Goal: Task Accomplishment & Management: Manage account settings

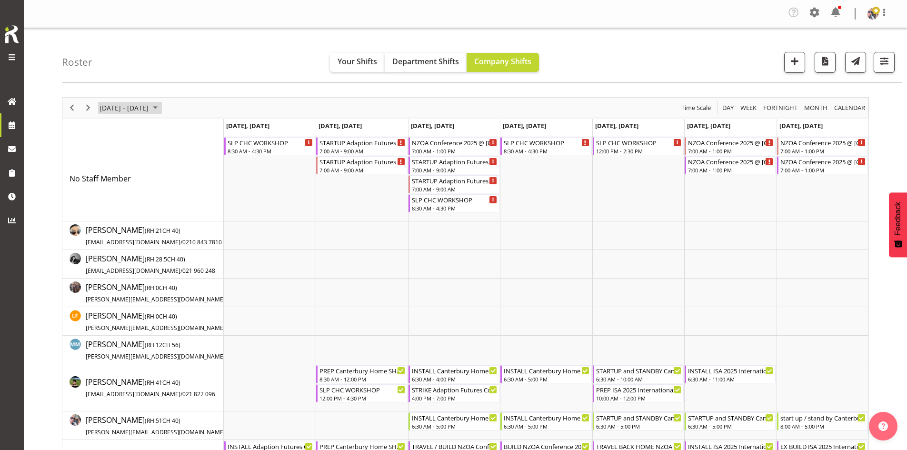
click at [149, 106] on span "[DATE] - [DATE]" at bounding box center [124, 108] width 51 height 12
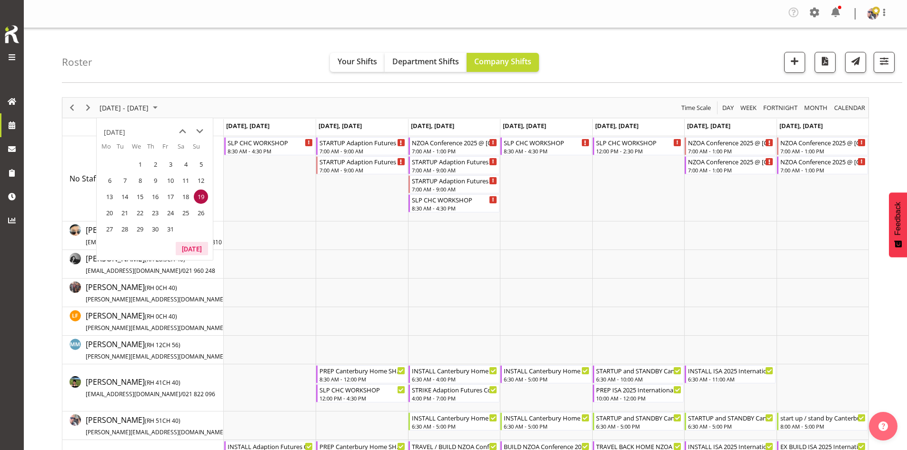
click at [194, 246] on button "[DATE]" at bounding box center [192, 248] width 32 height 13
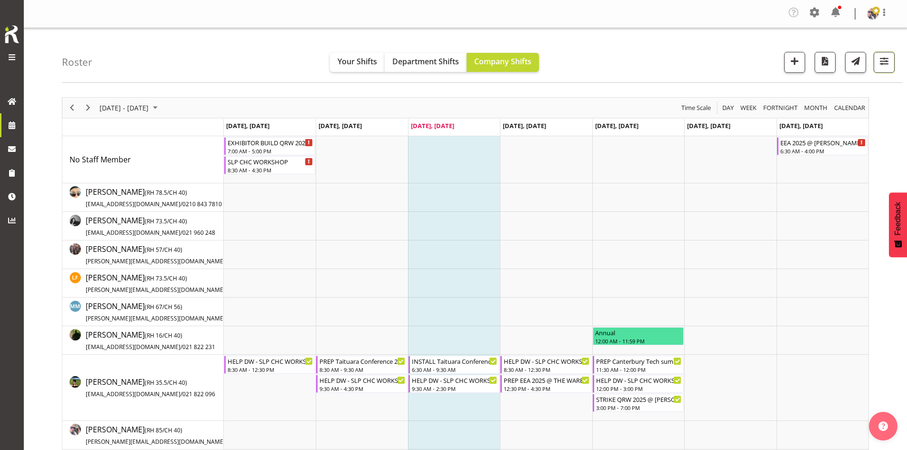
click at [876, 67] on button "button" at bounding box center [883, 62] width 21 height 21
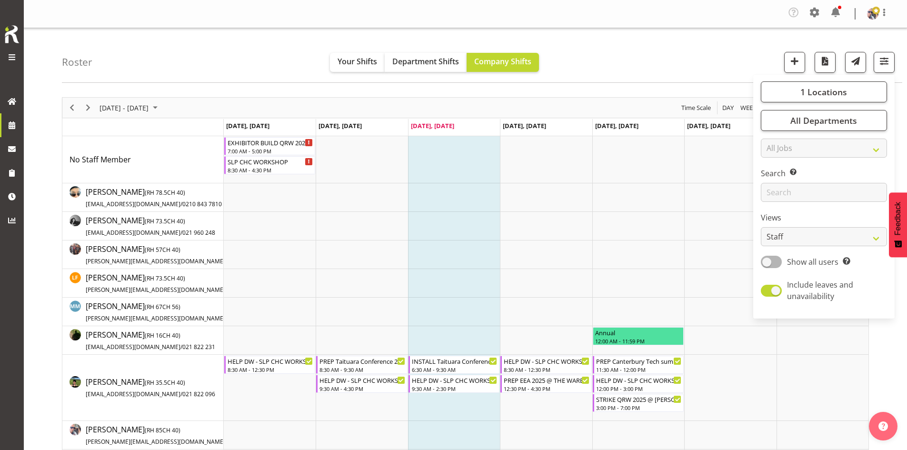
click at [850, 103] on div "1 Locations Clear CARLTON EVENTS [PERSON_NAME] [PERSON_NAME][GEOGRAPHIC_DATA] D…" at bounding box center [823, 197] width 141 height 236
click at [825, 90] on span "1 Locations" at bounding box center [823, 91] width 47 height 11
click at [789, 171] on span "SLP" at bounding box center [783, 169] width 15 height 8
click at [774, 171] on input "SLP" at bounding box center [771, 169] width 6 height 6
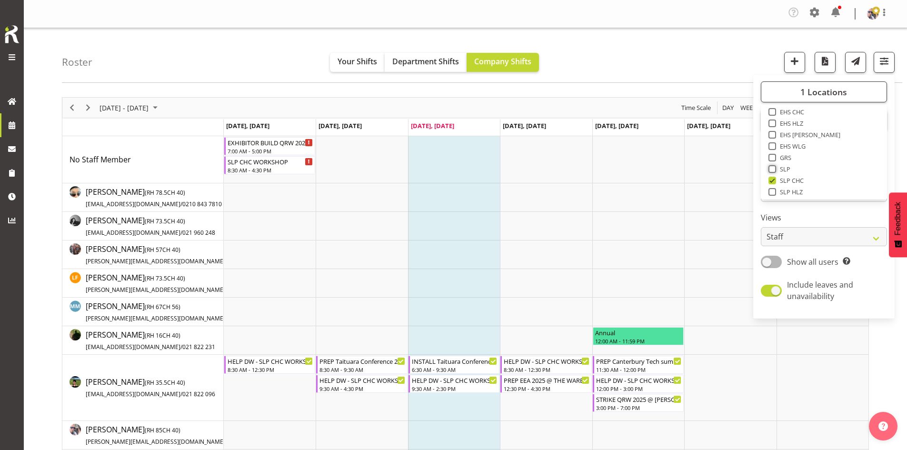
checkbox input "true"
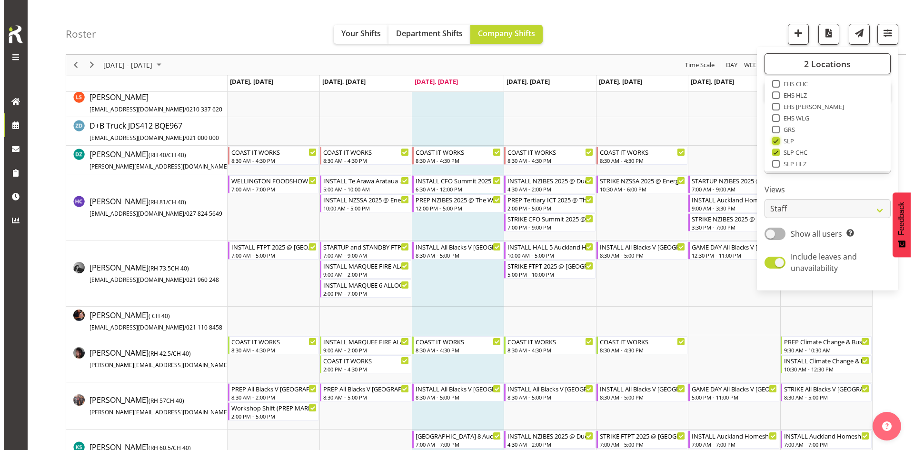
scroll to position [428, 0]
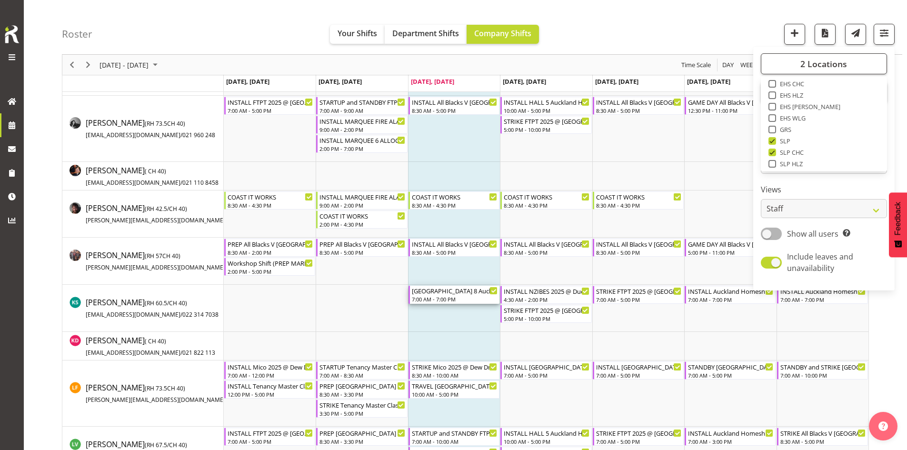
click at [457, 296] on div "7:00 AM - 7:00 PM" at bounding box center [455, 299] width 86 height 8
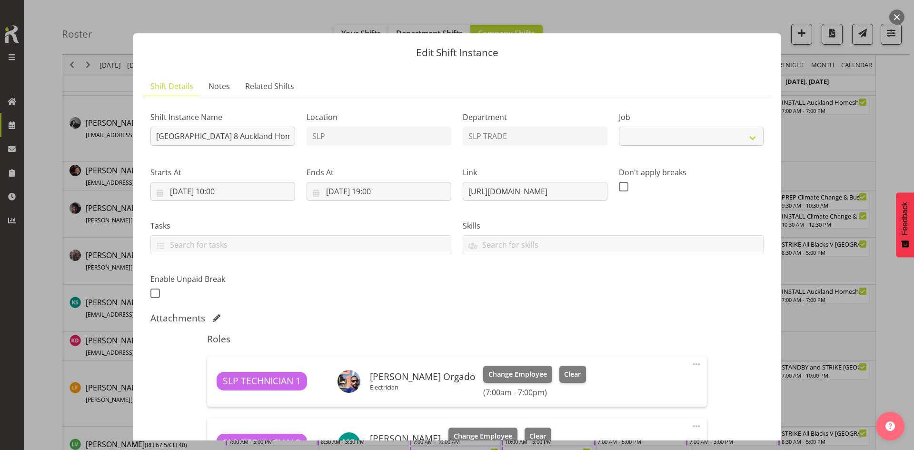
select select "9869"
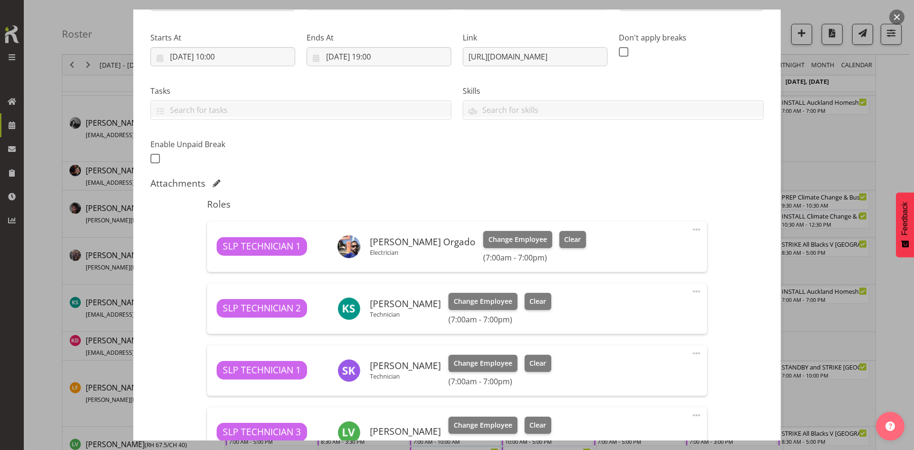
scroll to position [143, 0]
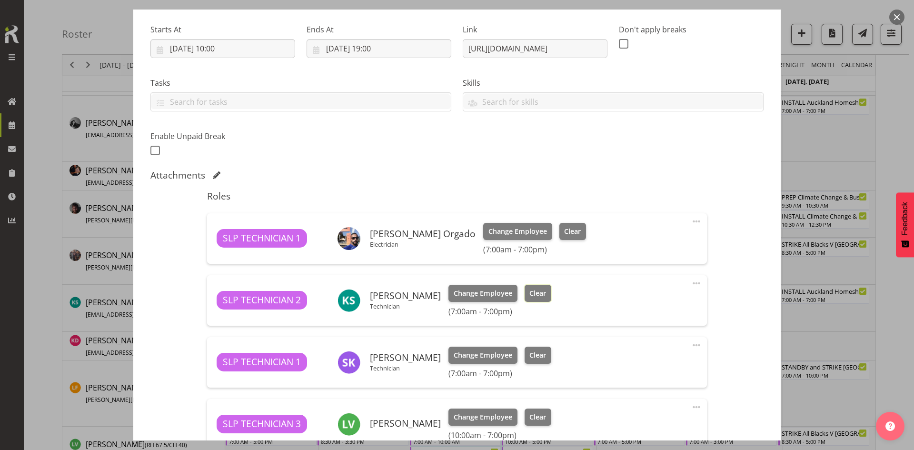
click at [531, 295] on span "Clear" at bounding box center [537, 293] width 17 height 10
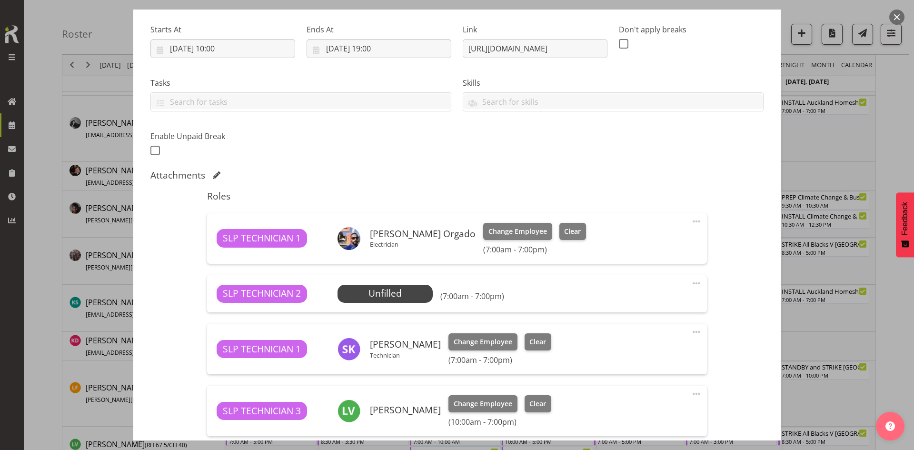
click at [691, 285] on span at bounding box center [696, 283] width 11 height 11
click at [646, 337] on link "Delete" at bounding box center [656, 340] width 91 height 17
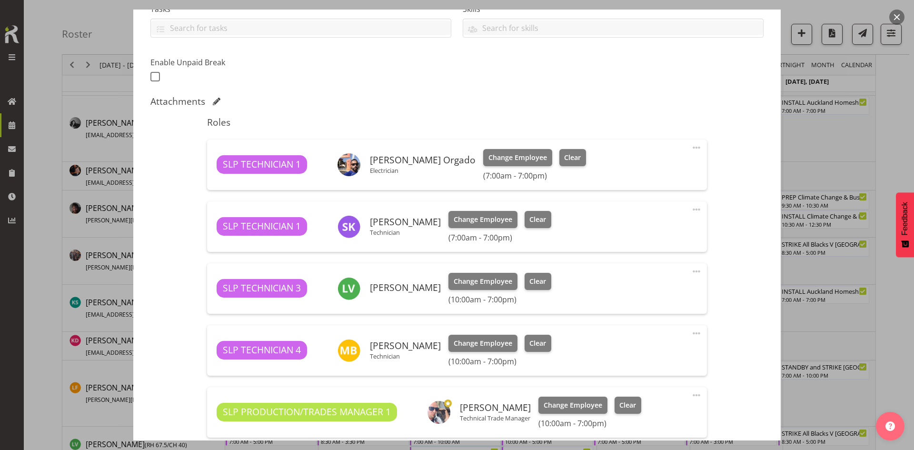
scroll to position [342, 0]
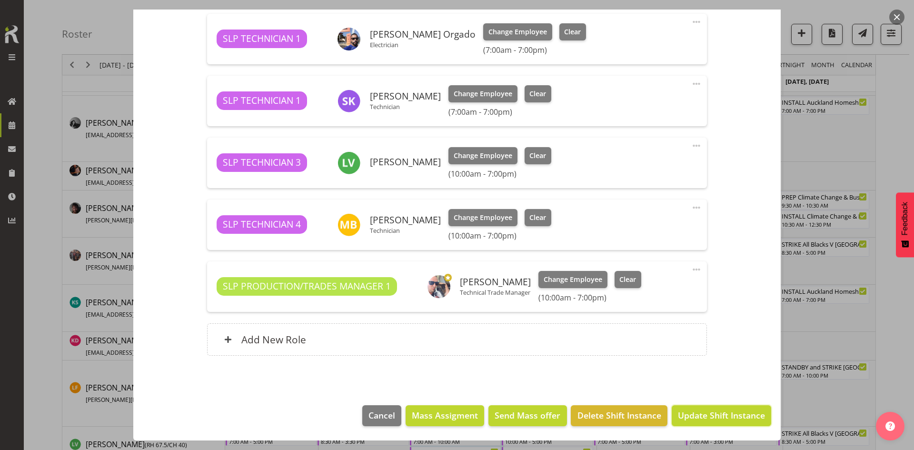
click at [696, 407] on button "Update Shift Instance" at bounding box center [721, 415] width 99 height 21
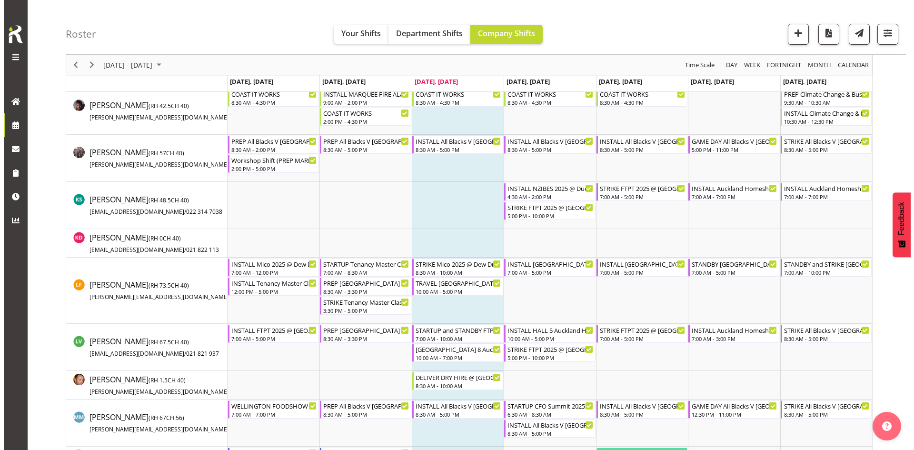
scroll to position [524, 0]
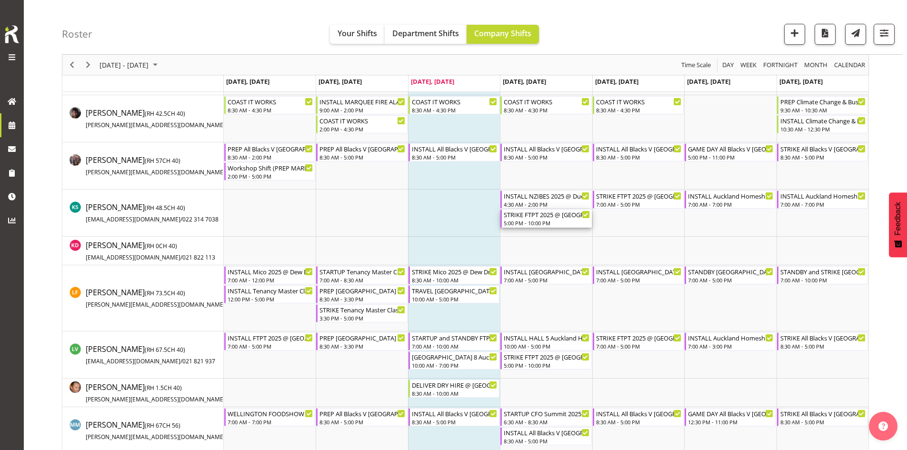
click at [558, 220] on div "5:00 PM - 10:00 PM" at bounding box center [547, 223] width 86 height 8
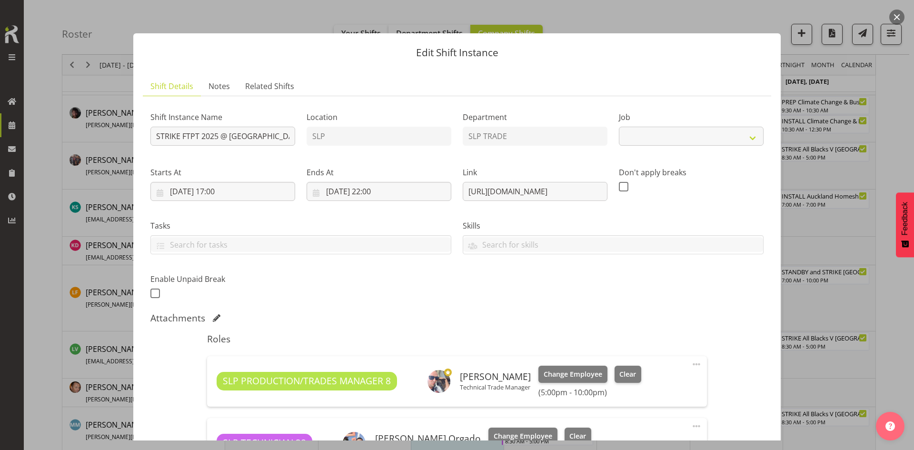
select select "9154"
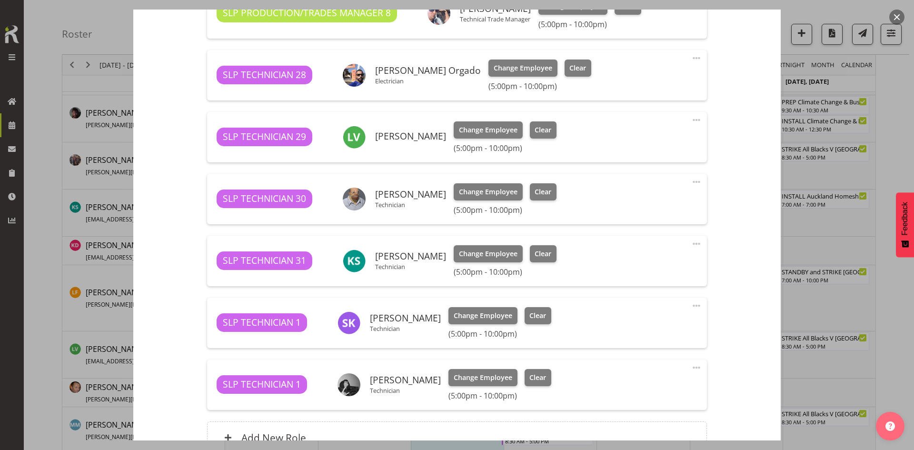
scroll to position [371, 0]
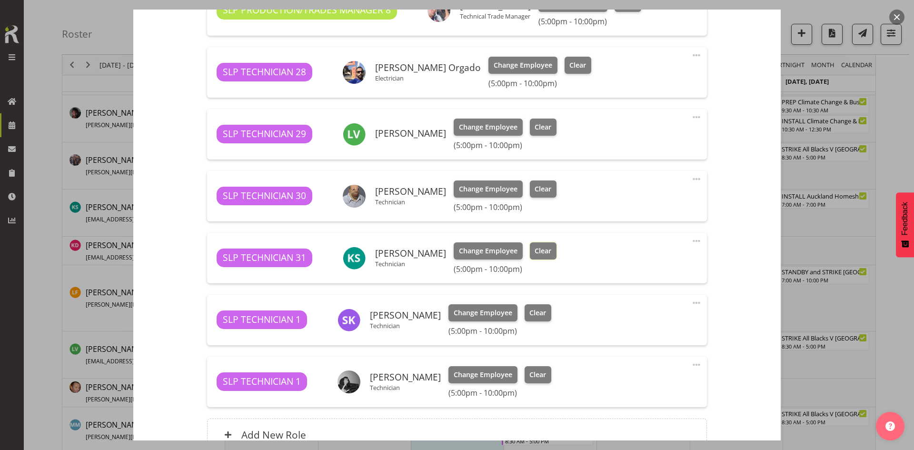
click at [535, 250] on span "Clear" at bounding box center [543, 251] width 17 height 10
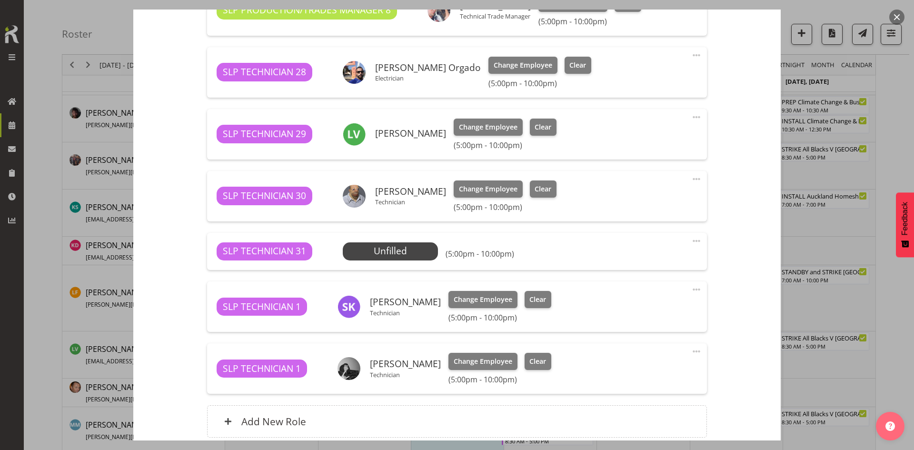
click at [691, 238] on span at bounding box center [696, 240] width 11 height 11
click at [644, 298] on link "Delete" at bounding box center [656, 297] width 91 height 17
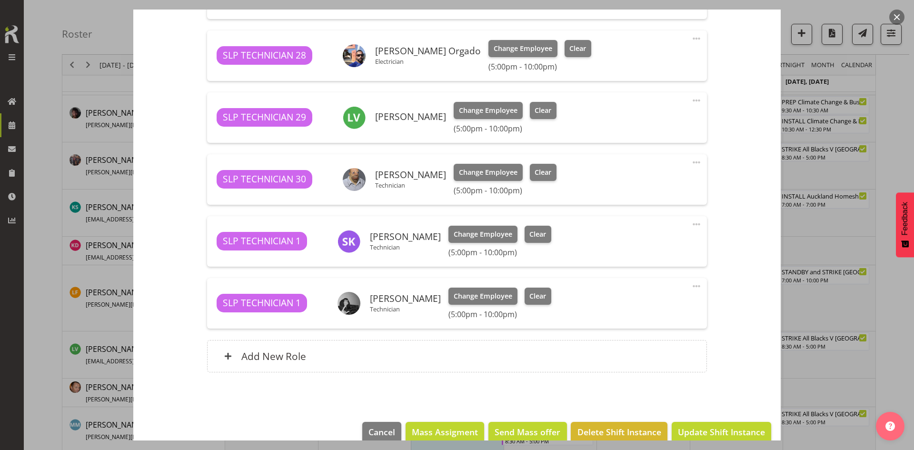
scroll to position [404, 0]
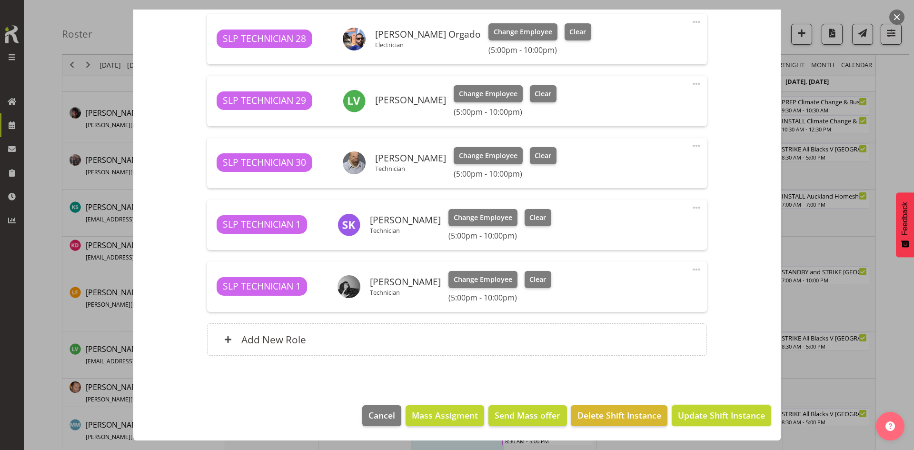
click at [697, 408] on button "Update Shift Instance" at bounding box center [721, 415] width 99 height 21
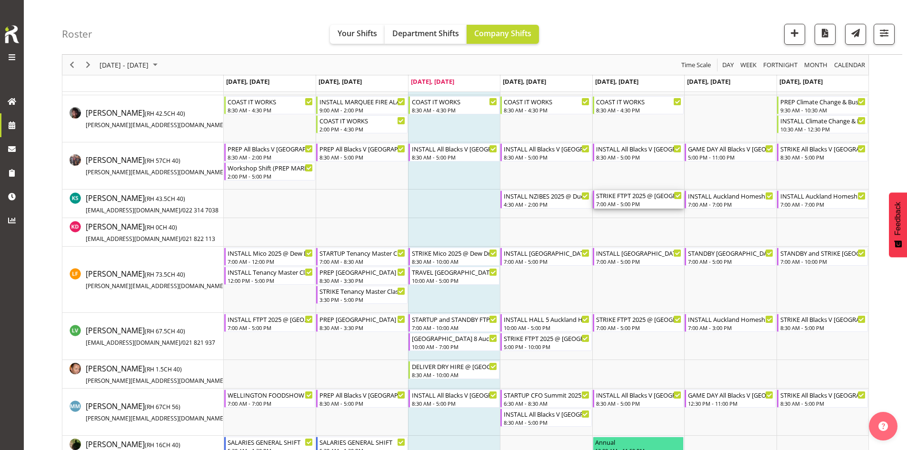
click at [657, 204] on div "7:00 AM - 5:00 PM" at bounding box center [639, 204] width 86 height 8
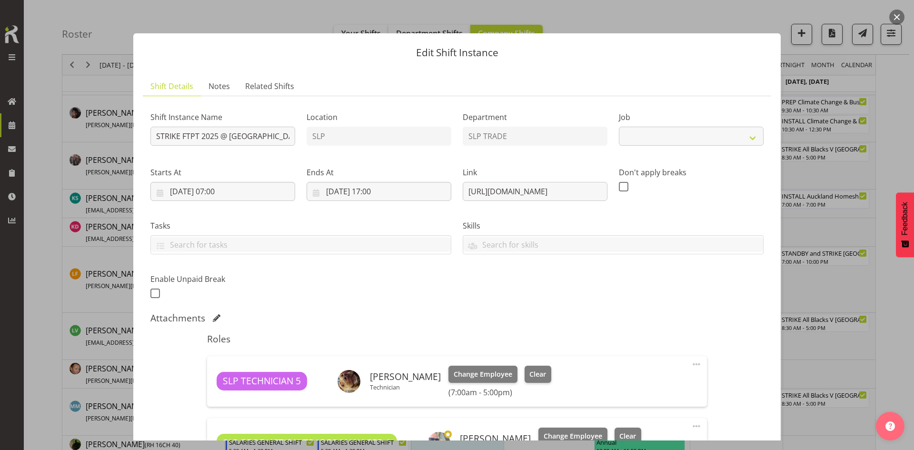
select select "9154"
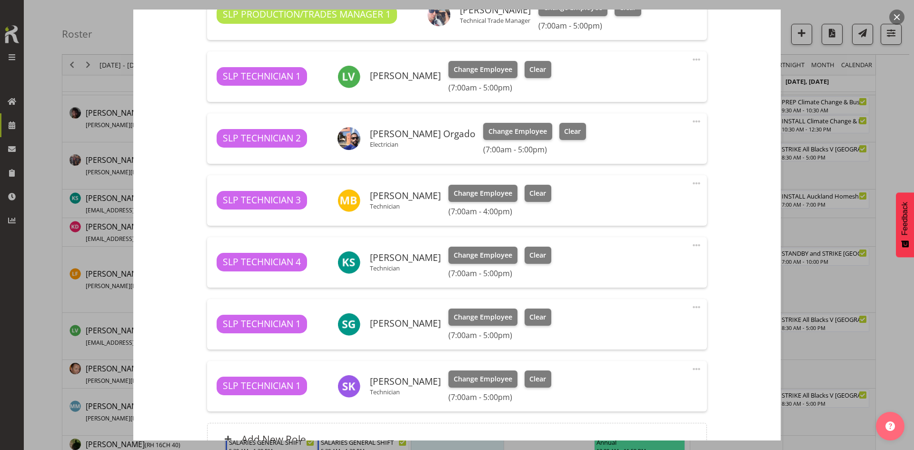
scroll to position [476, 0]
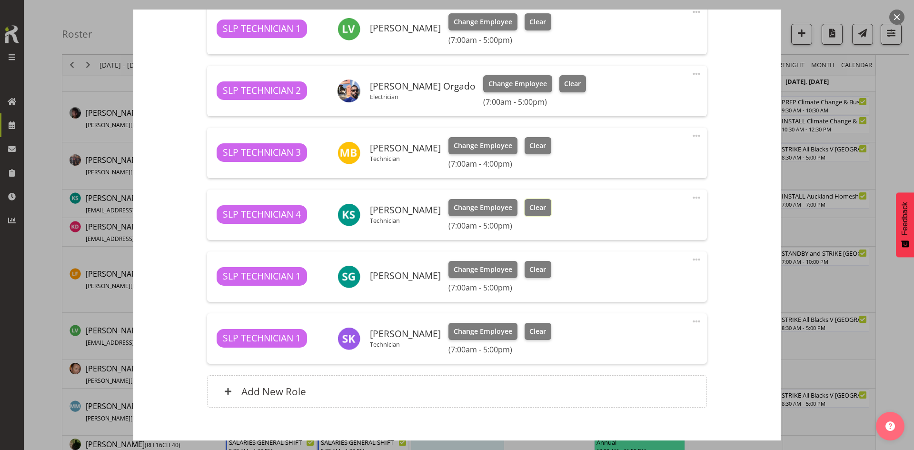
click at [535, 210] on span "Clear" at bounding box center [537, 207] width 17 height 10
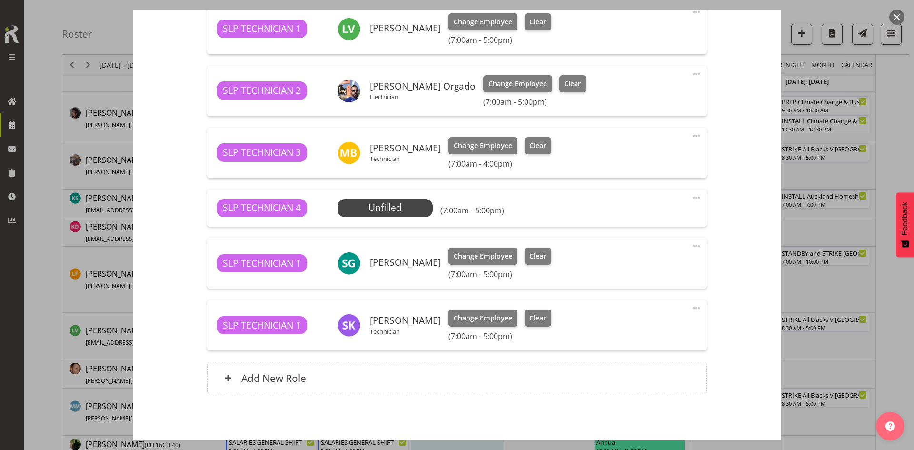
click at [695, 197] on div "SLP TECHNICIAN 4 Unfilled Select Employee (7:00am - 5:00pm) Edit Cover Role Del…" at bounding box center [456, 207] width 499 height 37
click at [691, 194] on span at bounding box center [696, 197] width 11 height 11
click at [664, 252] on link "Delete" at bounding box center [656, 254] width 91 height 17
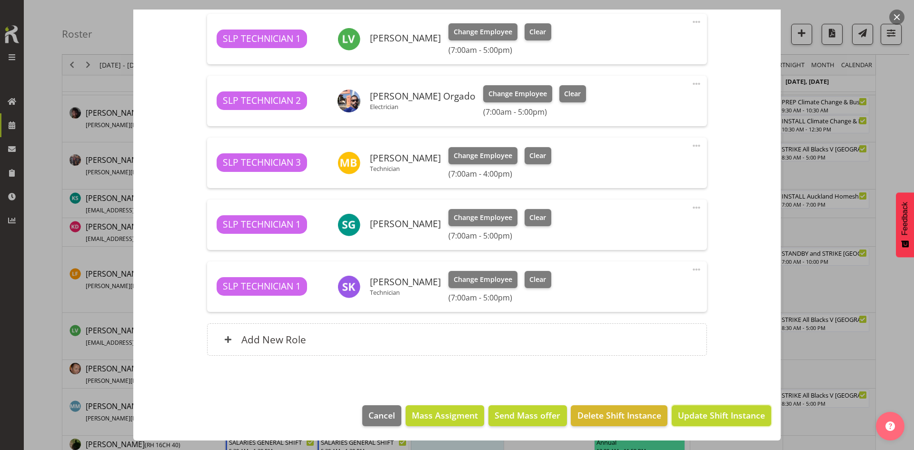
click at [706, 411] on span "Update Shift Instance" at bounding box center [721, 415] width 87 height 12
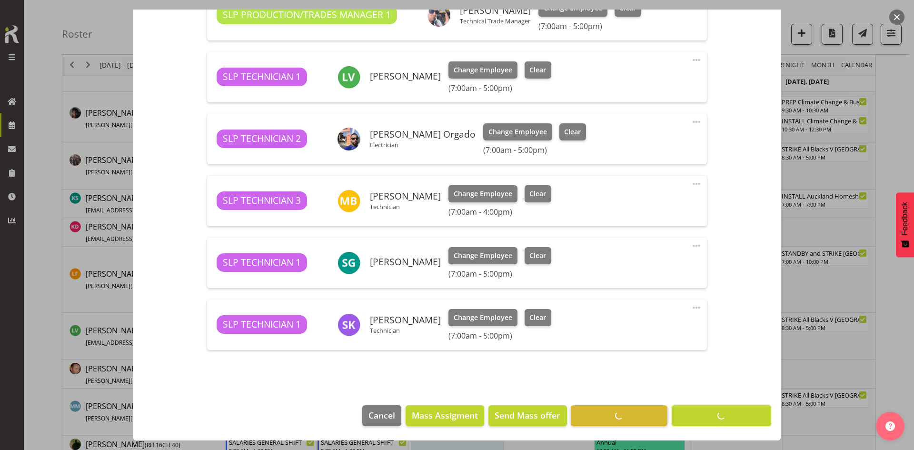
scroll to position [428, 0]
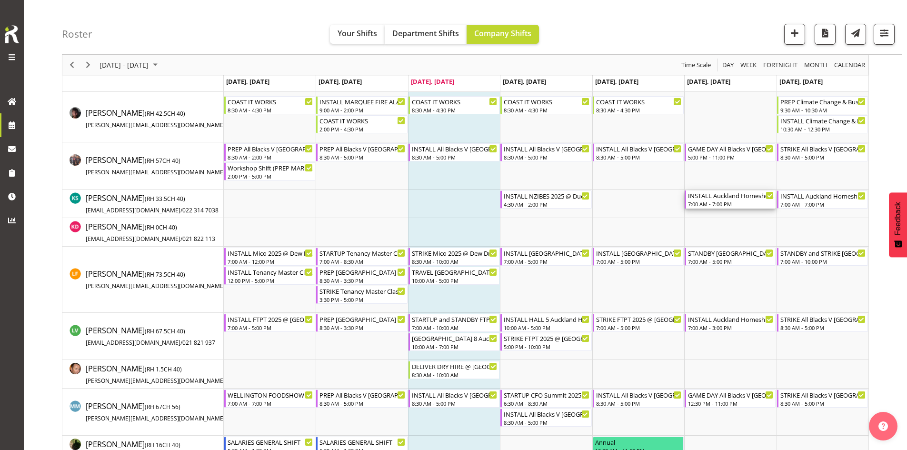
click at [726, 203] on div "7:00 AM - 7:00 PM" at bounding box center [731, 204] width 86 height 8
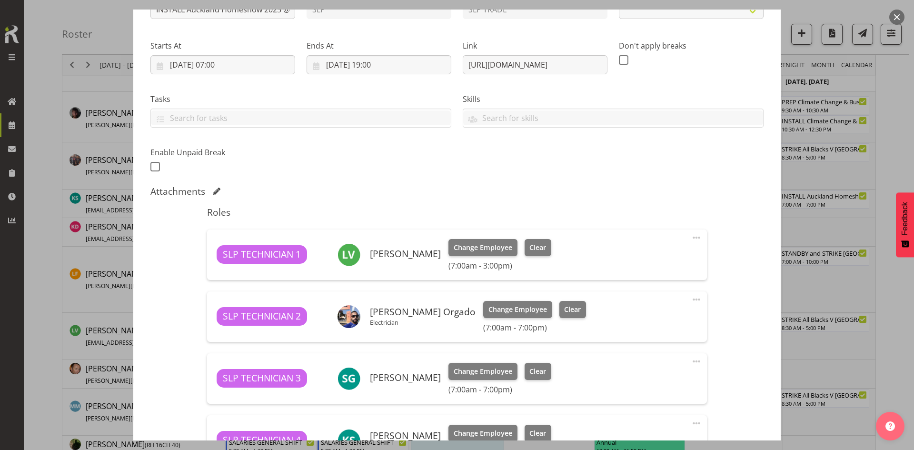
scroll to position [381, 0]
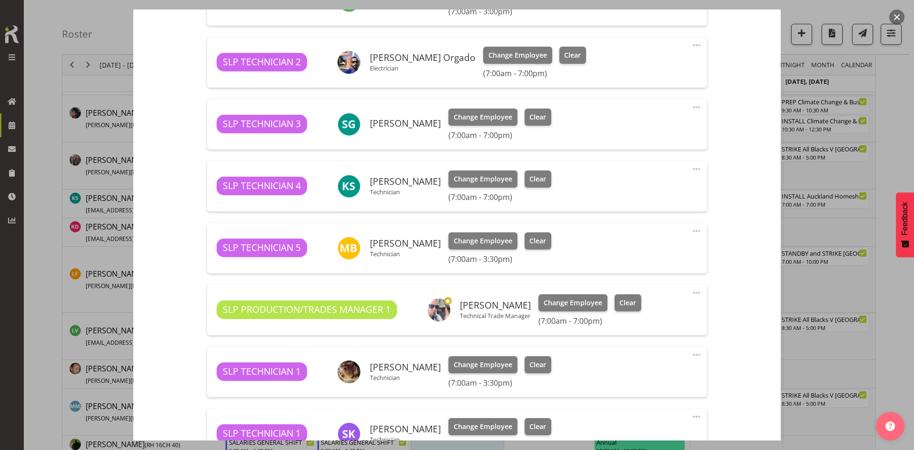
select select "9869"
click at [529, 180] on span "Clear" at bounding box center [537, 179] width 17 height 10
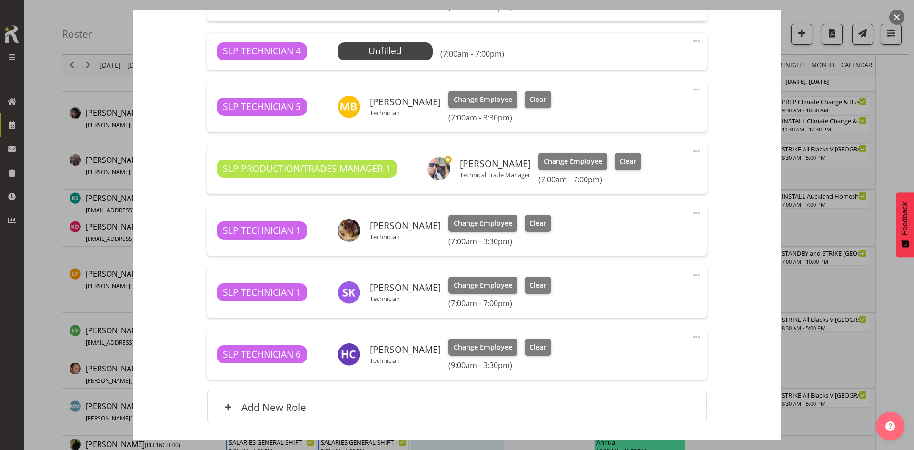
scroll to position [434, 0]
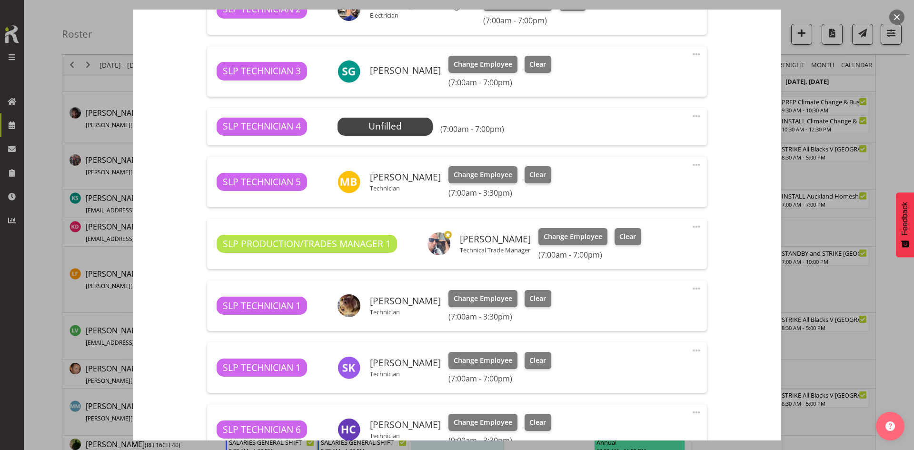
click at [691, 110] on span at bounding box center [696, 115] width 11 height 11
click at [635, 176] on link "Delete" at bounding box center [656, 173] width 91 height 17
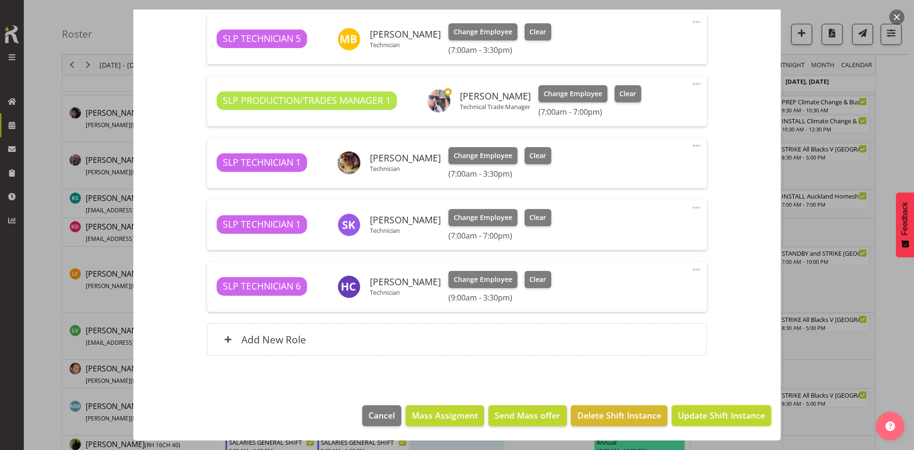
click at [691, 416] on span "Update Shift Instance" at bounding box center [721, 415] width 87 height 12
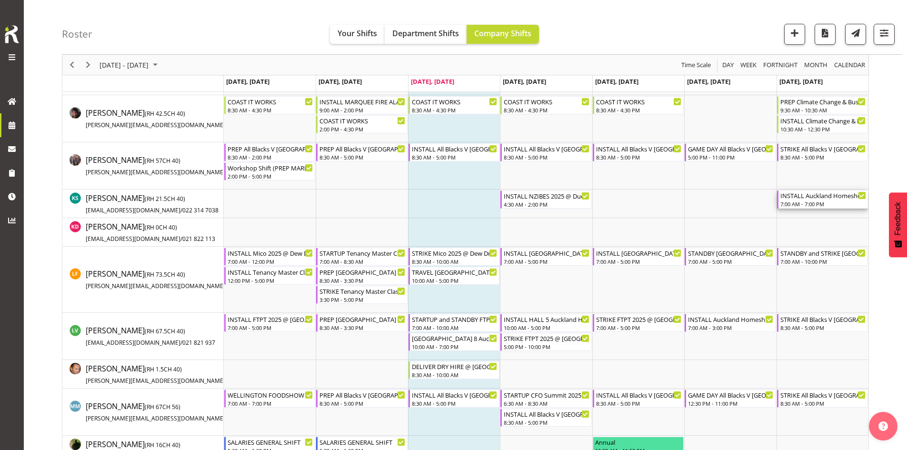
click at [830, 198] on div "INSTALL Auckland Homeshow 2025 @ [GEOGRAPHIC_DATA]" at bounding box center [823, 195] width 86 height 10
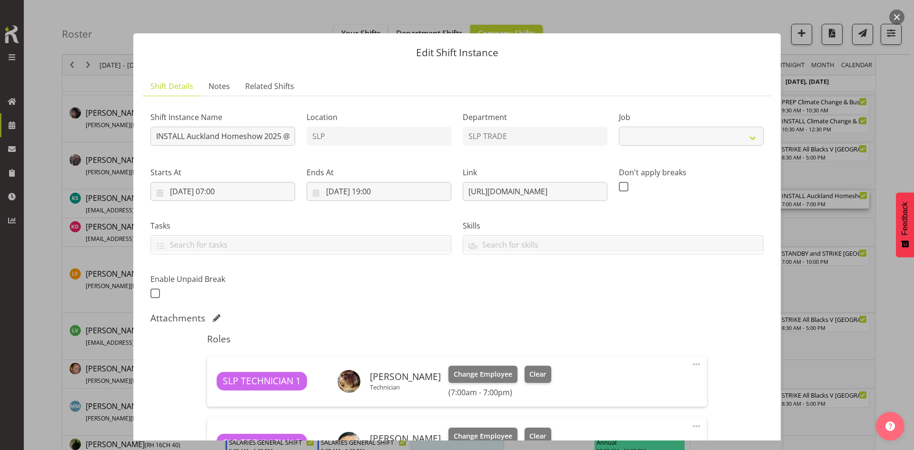
select select "9869"
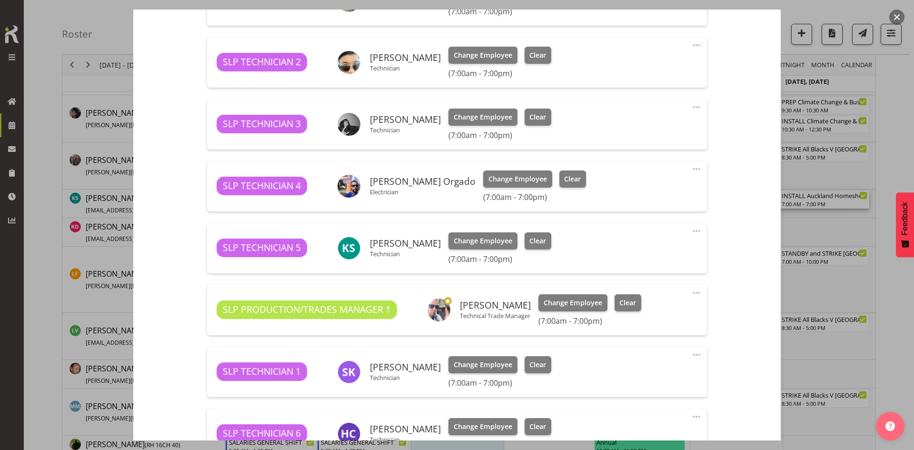
scroll to position [286, 0]
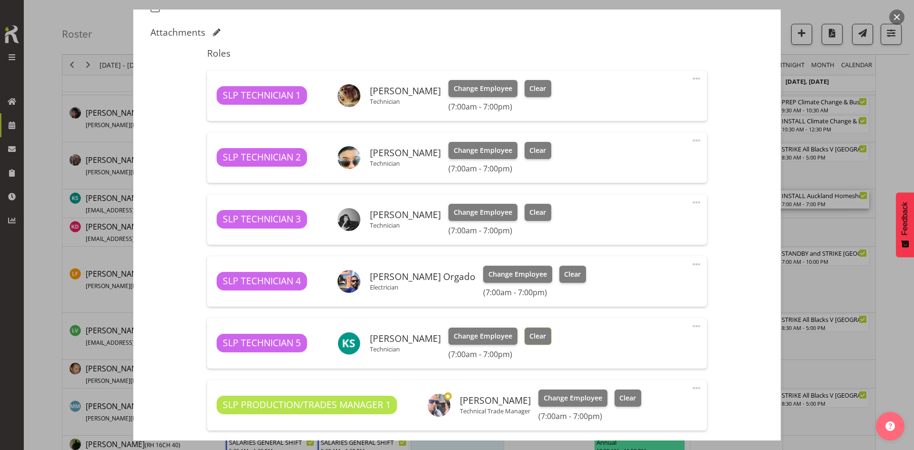
click at [529, 335] on span "Clear" at bounding box center [537, 336] width 17 height 10
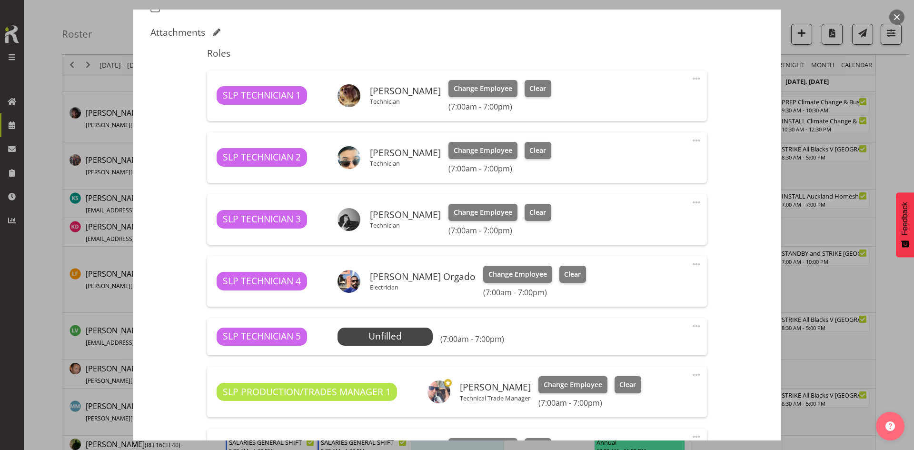
click at [691, 325] on span at bounding box center [696, 325] width 11 height 11
click at [633, 379] on link "Delete" at bounding box center [656, 383] width 91 height 17
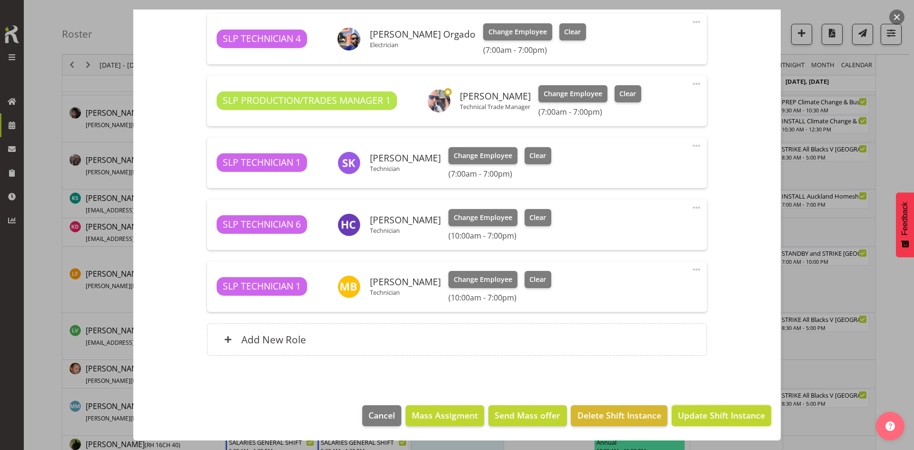
click at [694, 415] on span "Update Shift Instance" at bounding box center [721, 415] width 87 height 12
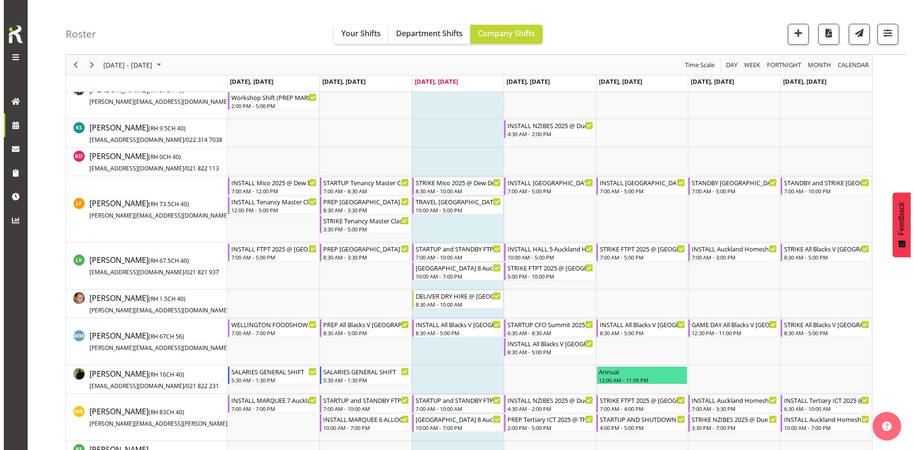
scroll to position [539, 0]
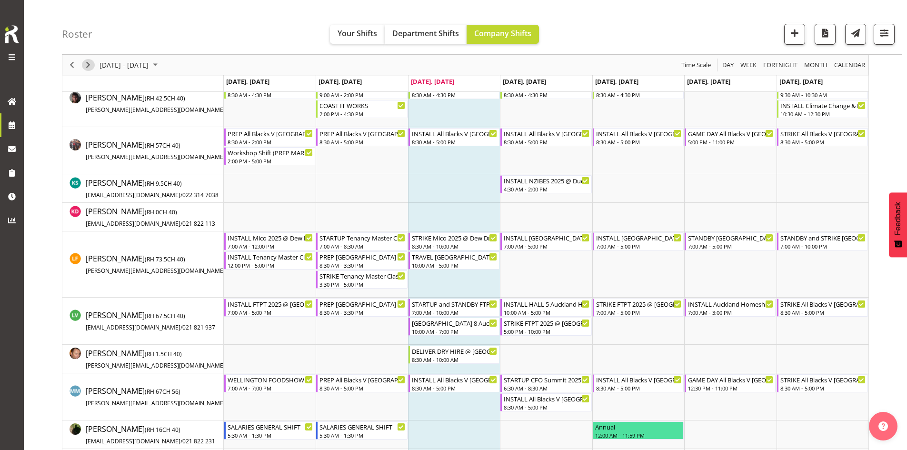
click at [85, 65] on span "Next" at bounding box center [87, 65] width 11 height 12
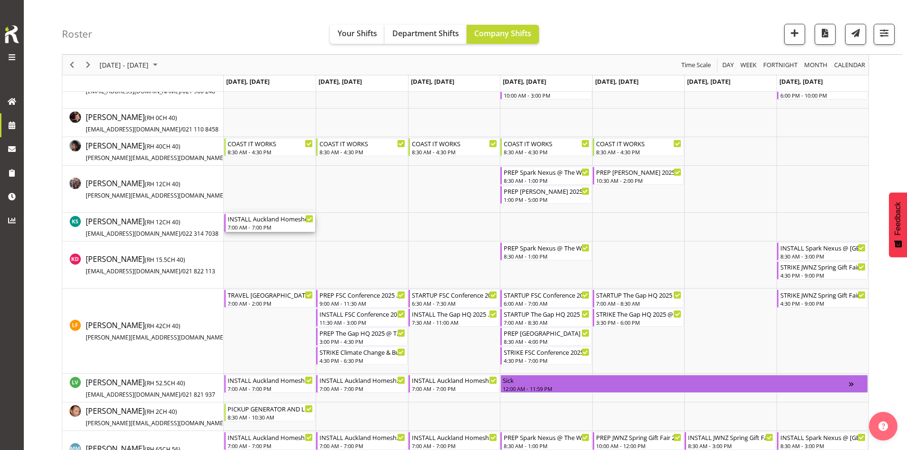
click at [282, 222] on div "INSTALL Auckland Homeshow 2025 @ [GEOGRAPHIC_DATA]" at bounding box center [271, 219] width 86 height 10
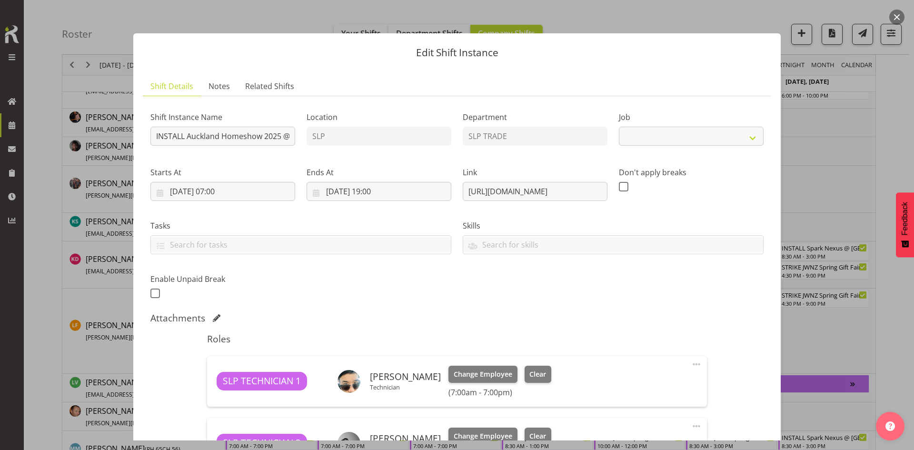
select select "9869"
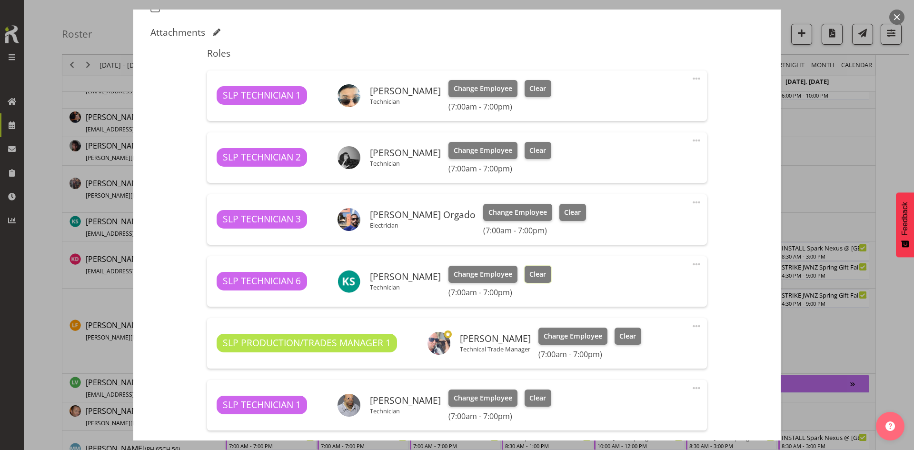
click at [529, 274] on span "Clear" at bounding box center [537, 274] width 17 height 10
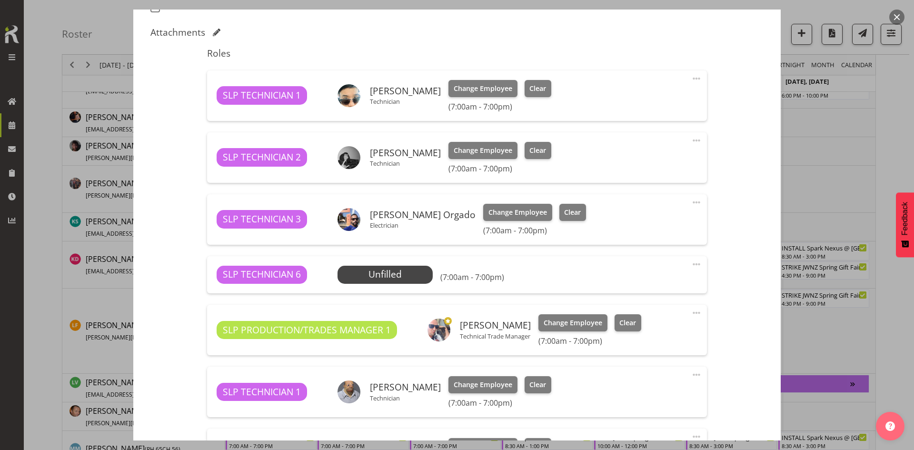
click at [695, 267] on span at bounding box center [696, 263] width 11 height 11
click at [654, 319] on link "Delete" at bounding box center [656, 321] width 91 height 17
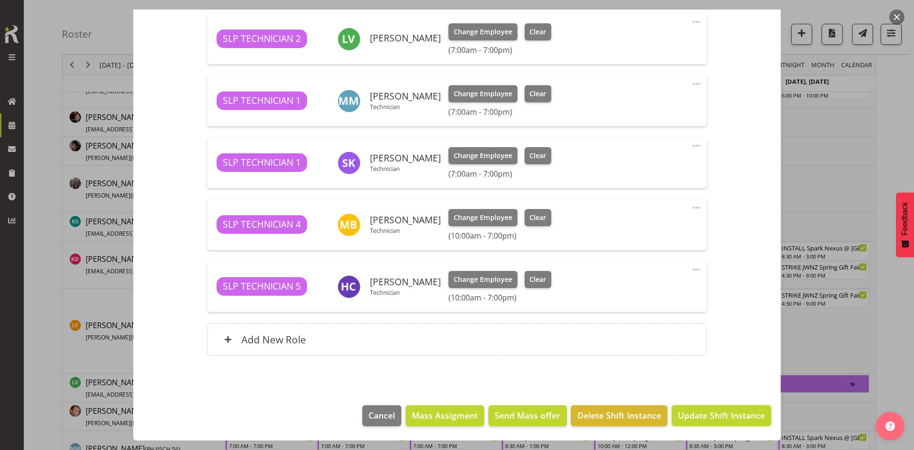
click at [724, 419] on span "Update Shift Instance" at bounding box center [721, 415] width 87 height 12
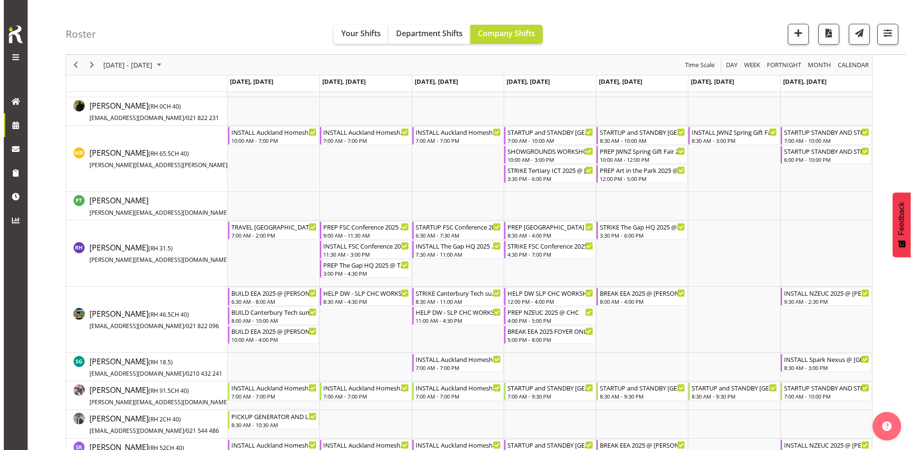
scroll to position [1015, 0]
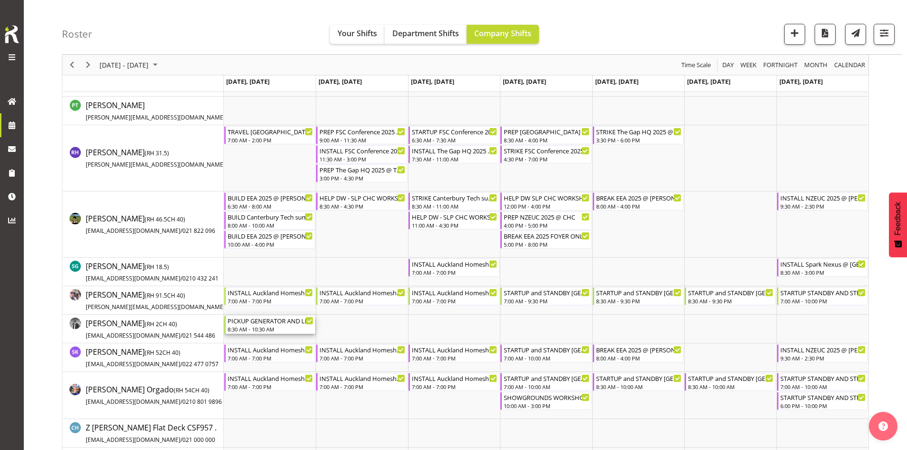
click at [291, 323] on div "PICKUP GENERATOR AND LIGHT TOWER AND DELIVER TO [PERSON_NAME] AT SHOWGROUNDS" at bounding box center [271, 321] width 86 height 10
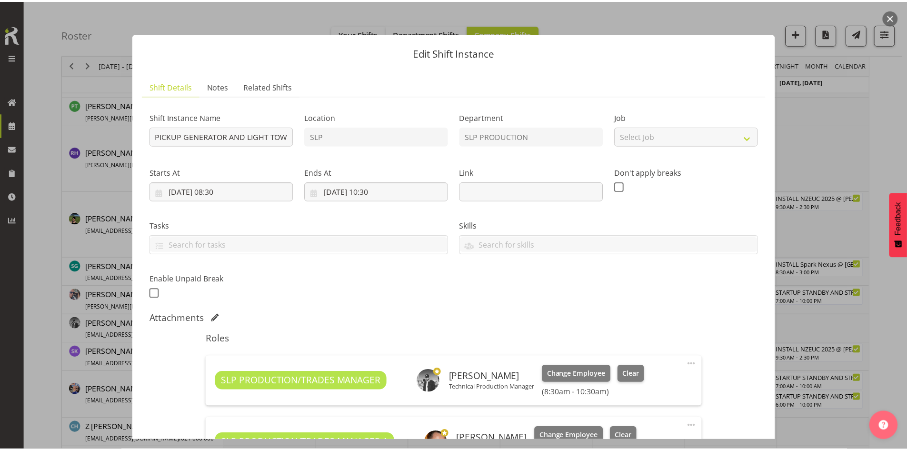
scroll to position [157, 0]
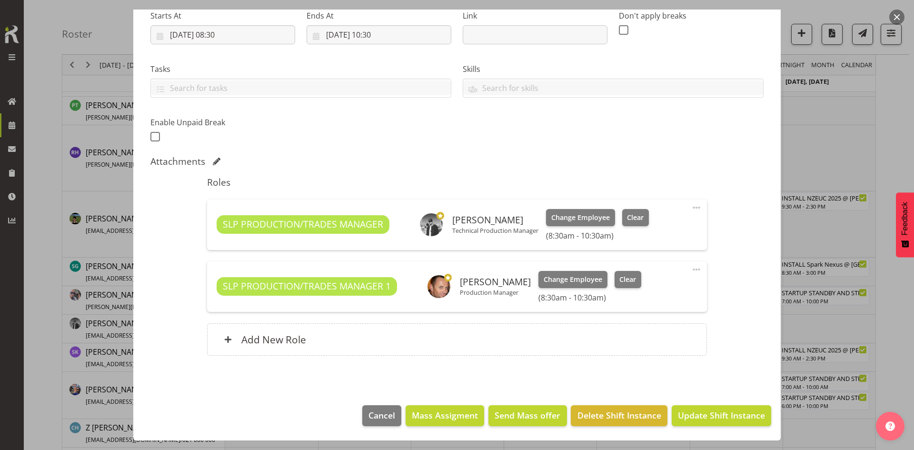
click at [893, 19] on button "button" at bounding box center [896, 17] width 15 height 15
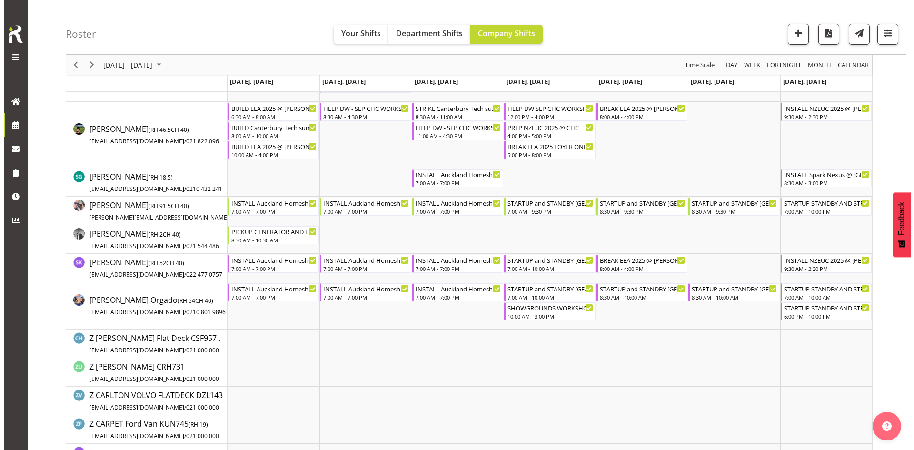
scroll to position [1110, 0]
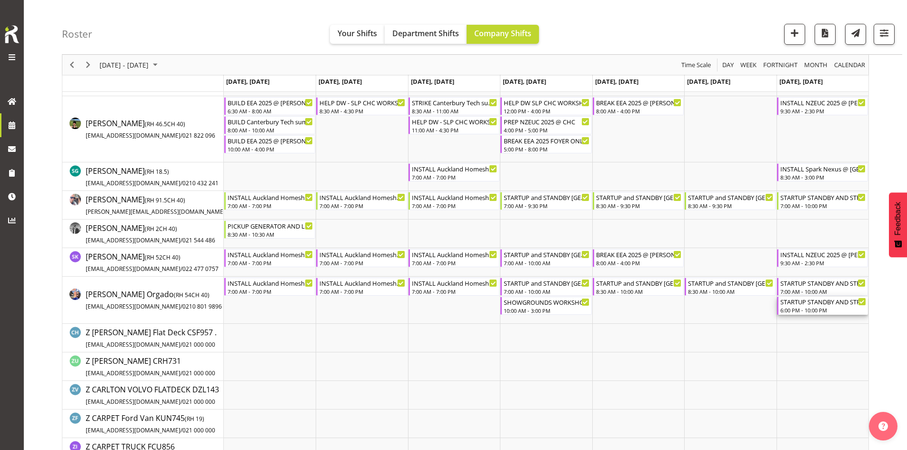
click at [831, 305] on div "STARTUP STANDBY AND STRIKE [GEOGRAPHIC_DATA] Homeshow 2025 @ [GEOGRAPHIC_DATA]" at bounding box center [823, 302] width 86 height 10
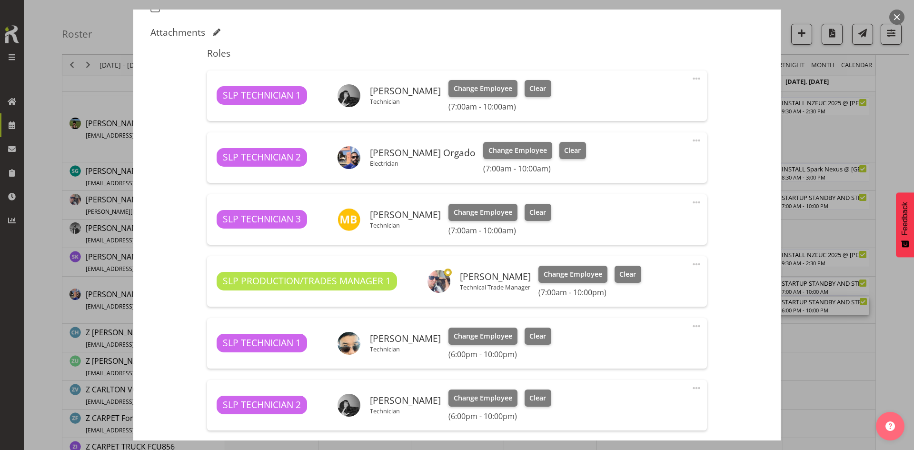
select select "9869"
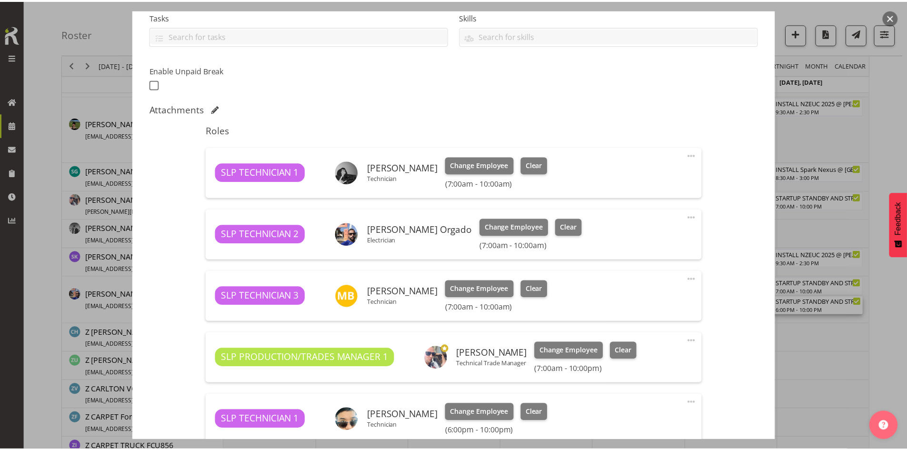
scroll to position [352, 0]
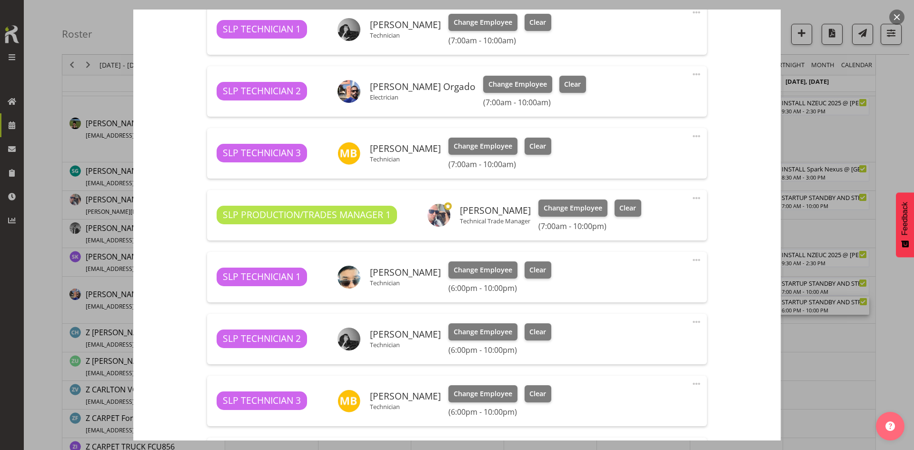
click at [897, 17] on button "button" at bounding box center [896, 17] width 15 height 15
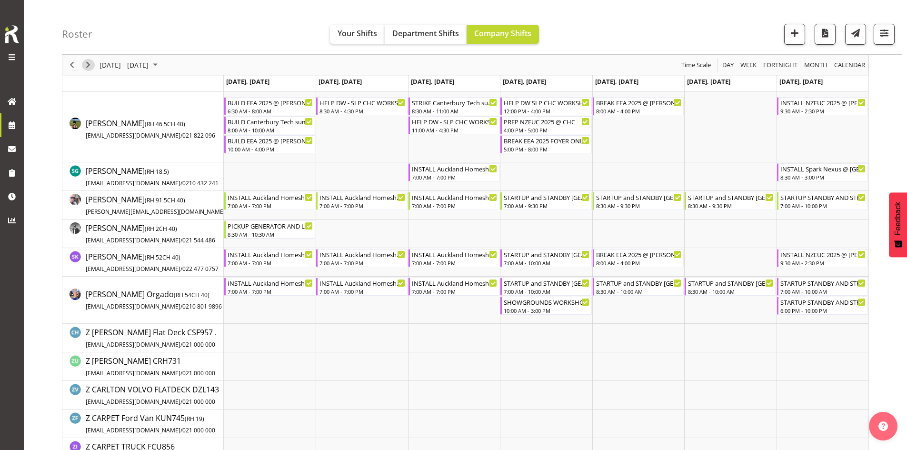
click at [89, 65] on span "Next" at bounding box center [87, 65] width 11 height 12
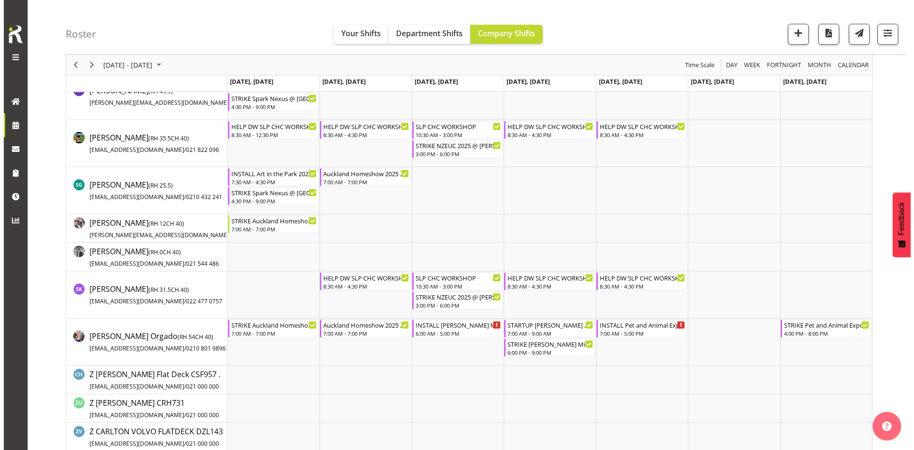
scroll to position [1056, 0]
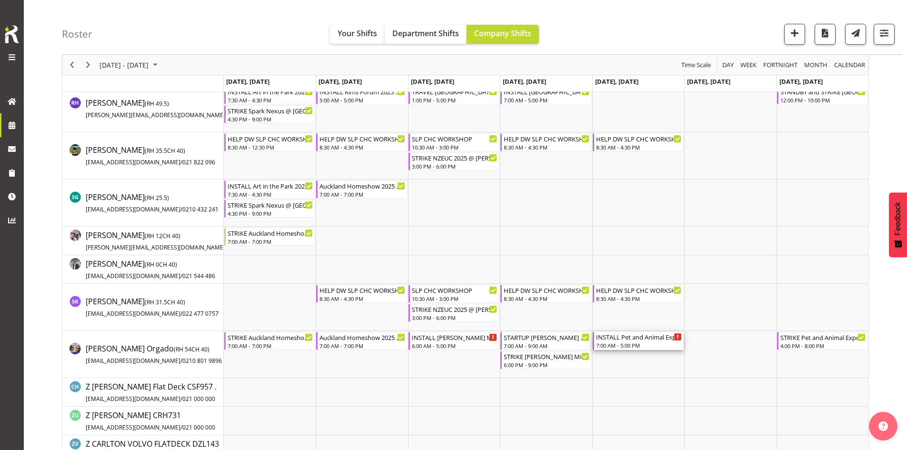
click at [665, 345] on div "7:00 AM - 5:00 PM" at bounding box center [639, 345] width 86 height 8
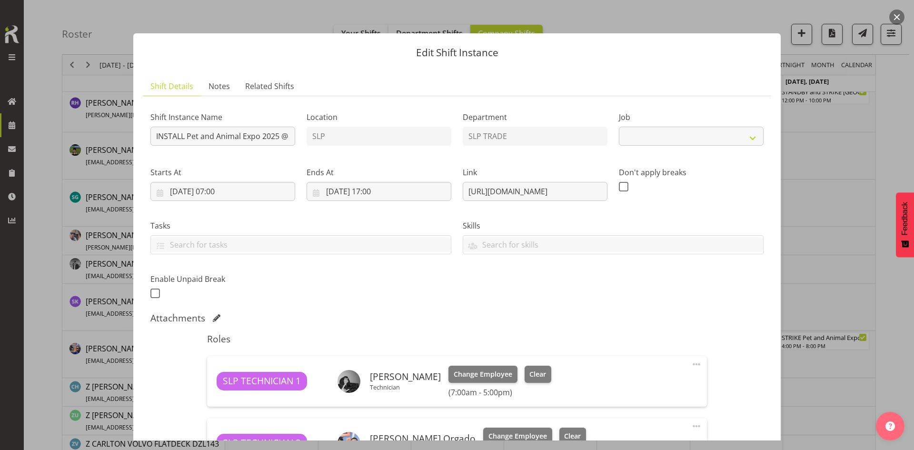
select select "10165"
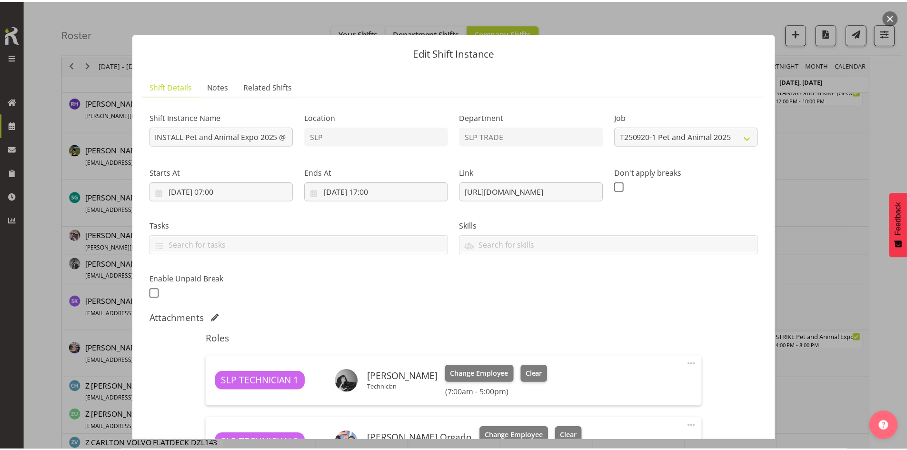
scroll to position [190, 0]
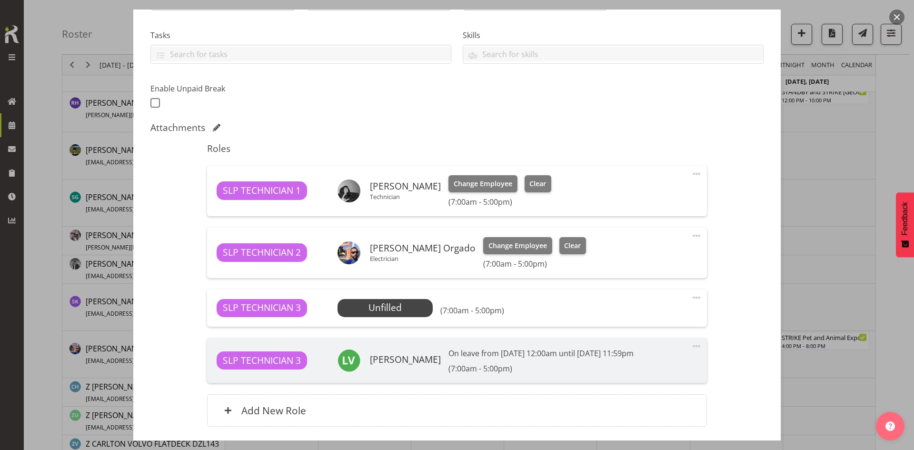
click at [893, 19] on button "button" at bounding box center [896, 17] width 15 height 15
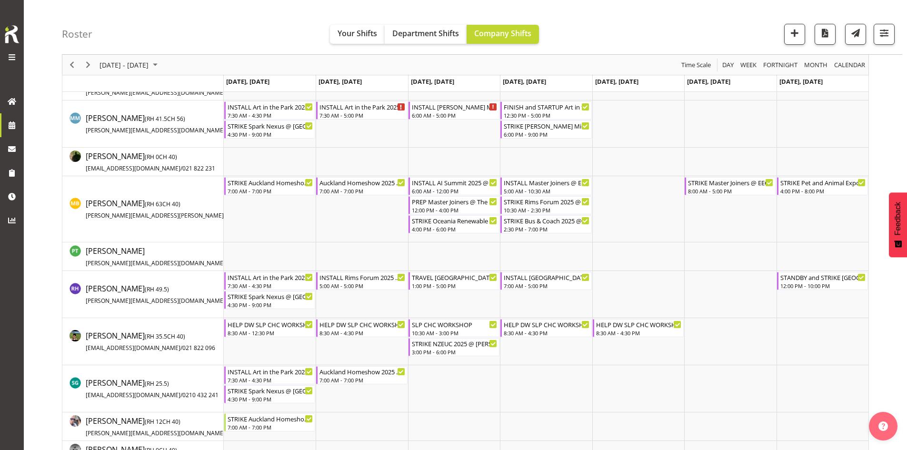
scroll to position [865, 0]
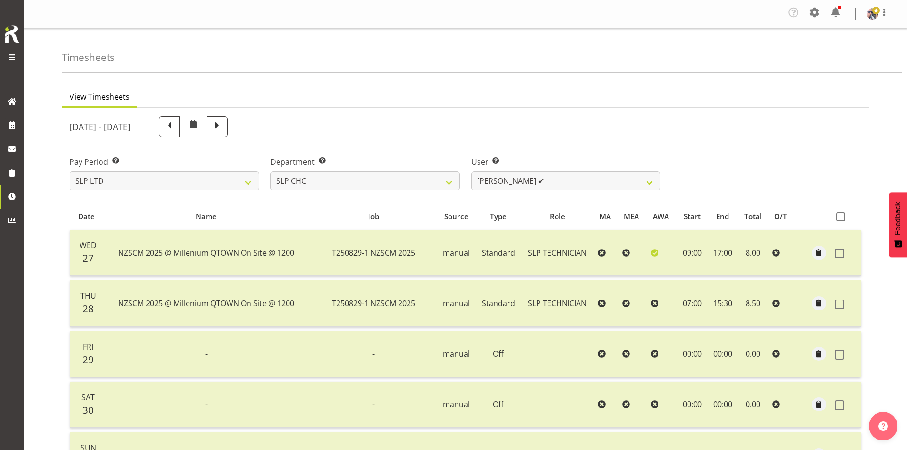
select select "5115"
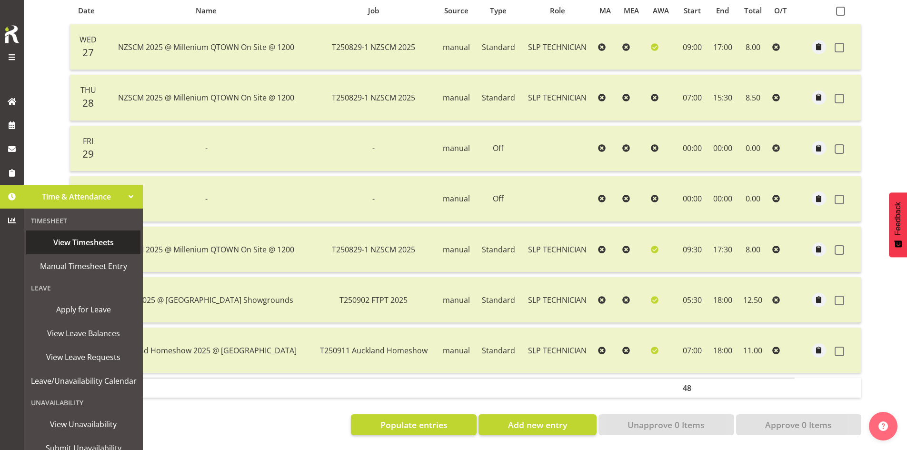
click at [69, 238] on span "View Timesheets" at bounding box center [83, 242] width 105 height 14
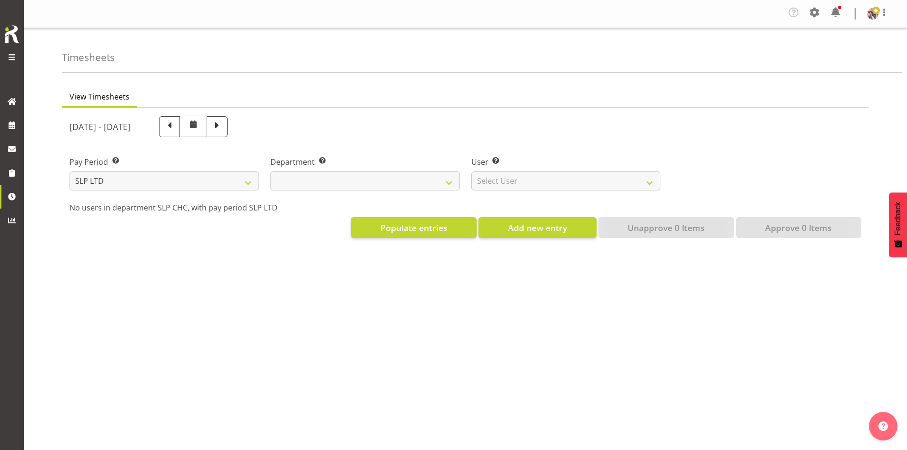
select select
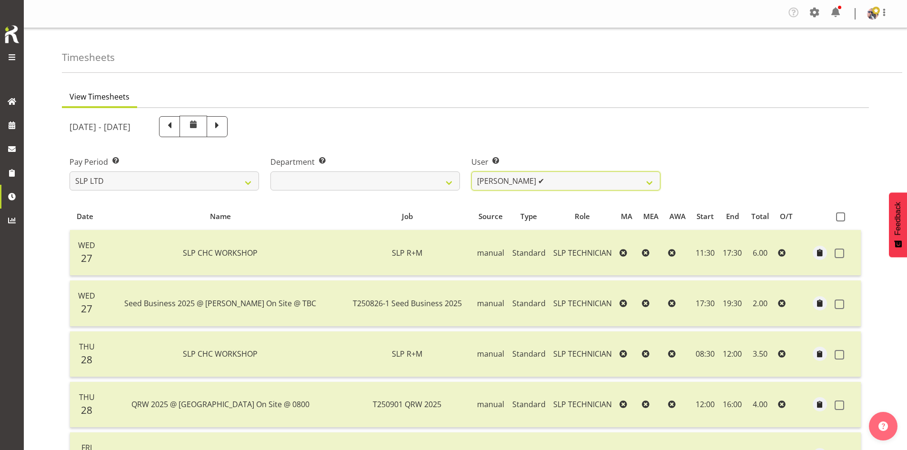
click at [636, 174] on select "Rosey McKimmie ✔ Shaun Dalgetty ✔ Stuart Korunic ✔" at bounding box center [565, 180] width 189 height 19
select select "263"
click at [471, 171] on select "Rosey McKimmie ✔ Shaun Dalgetty ✔ Stuart Korunic ✔" at bounding box center [565, 180] width 189 height 19
